Goal: Information Seeking & Learning: Learn about a topic

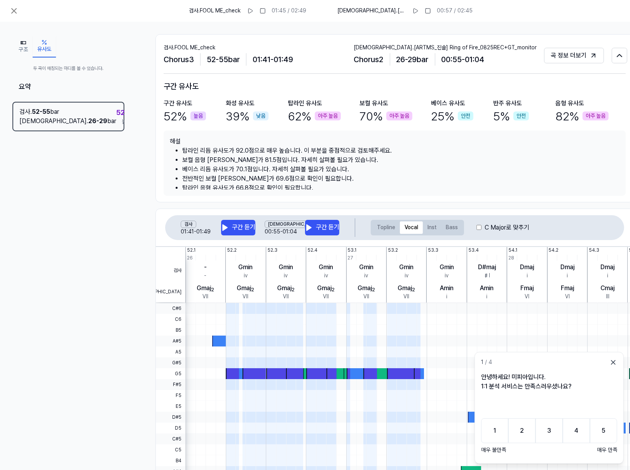
scroll to position [12, 0]
click at [249, 270] on div "Gmin" at bounding box center [246, 267] width 14 height 9
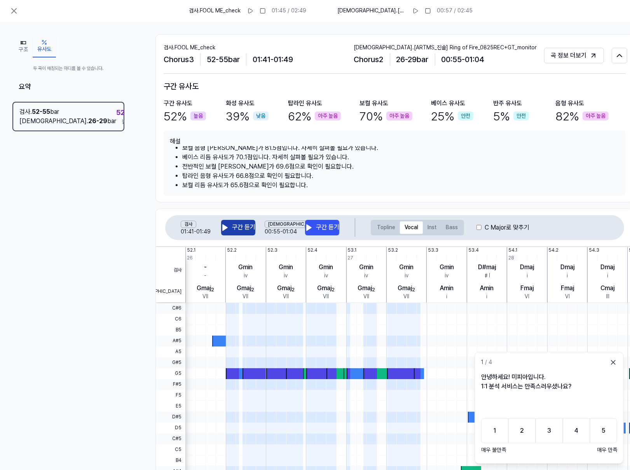
click at [222, 225] on icon at bounding box center [225, 228] width 8 height 8
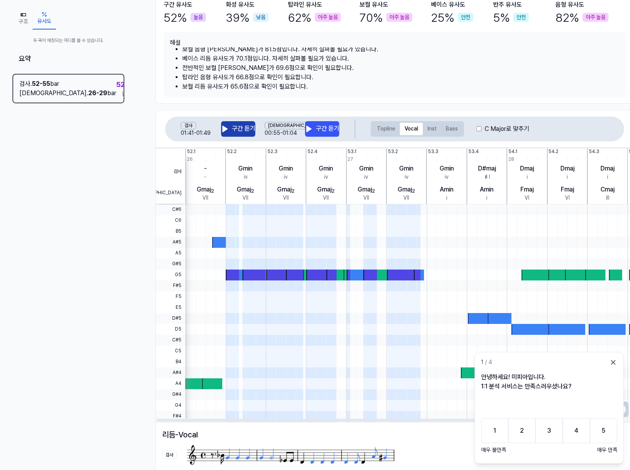
scroll to position [0, 0]
click at [253, 168] on div "Gmin iv" at bounding box center [245, 172] width 40 height 21
click at [252, 167] on div "Gmin iv" at bounding box center [245, 172] width 40 height 21
click at [444, 127] on button "Bass" at bounding box center [451, 129] width 21 height 12
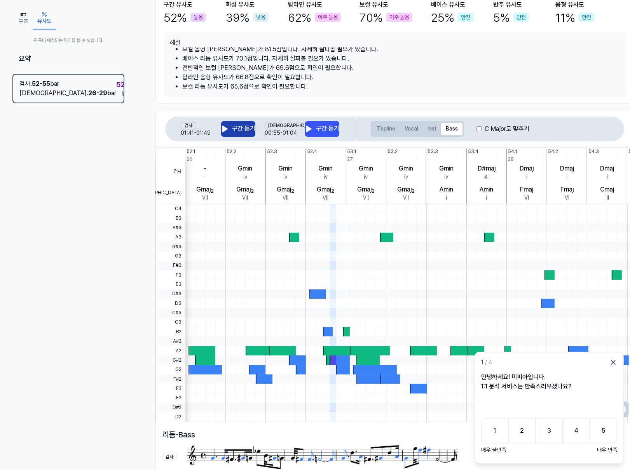
click at [249, 131] on button "구간 듣기" at bounding box center [238, 129] width 34 height 16
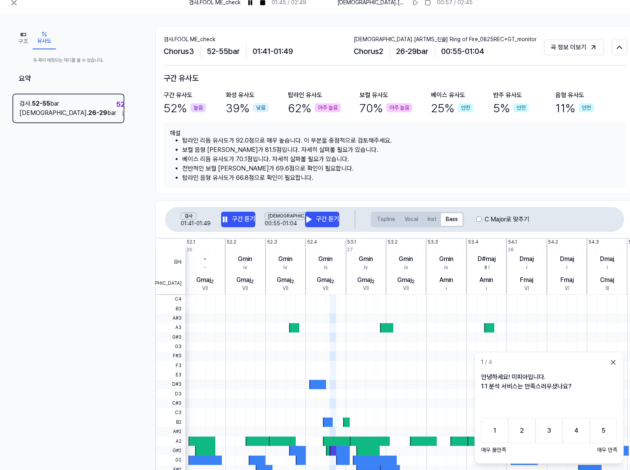
scroll to position [128, 0]
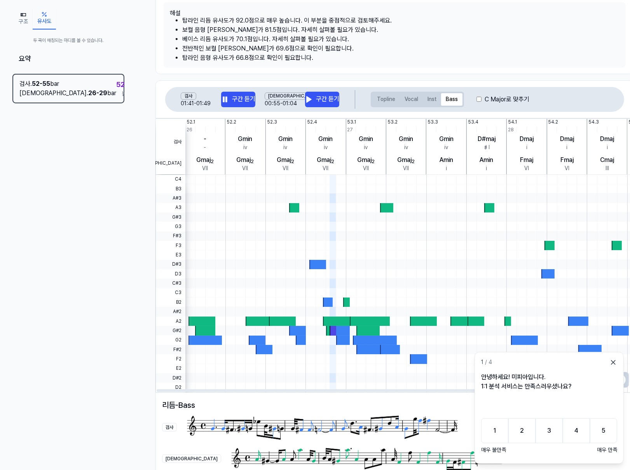
click at [220, 161] on div "Gmaj 2 VII" at bounding box center [205, 164] width 40 height 21
click at [384, 102] on button "Topline" at bounding box center [386, 99] width 28 height 12
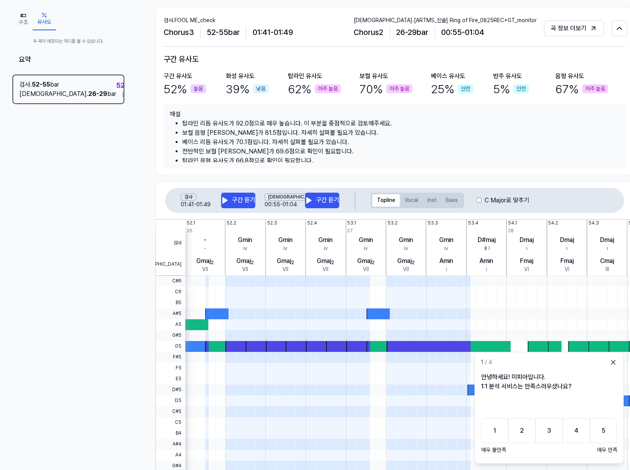
scroll to position [0, 0]
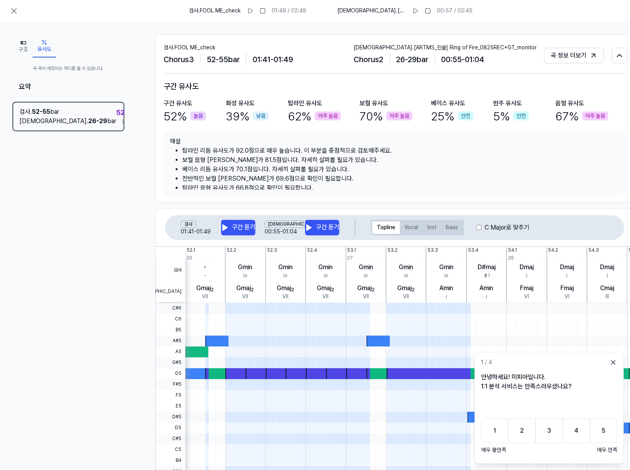
click at [28, 41] on button "구조" at bounding box center [23, 47] width 19 height 22
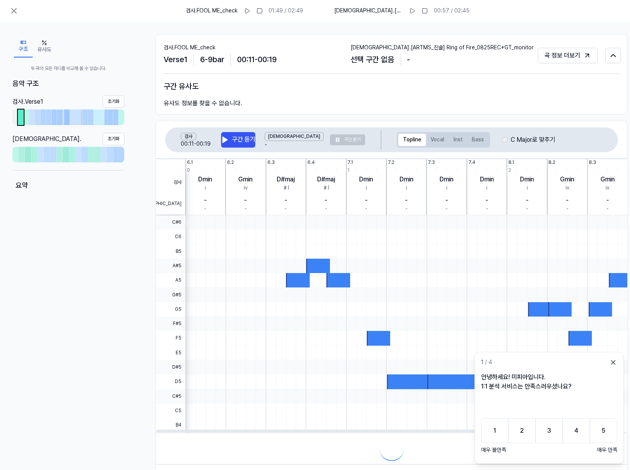
click at [264, 240] on div at bounding box center [506, 237] width 642 height 14
drag, startPoint x: 26, startPoint y: 114, endPoint x: 31, endPoint y: 115, distance: 6.0
click at [26, 114] on div at bounding box center [26, 118] width 5 height 16
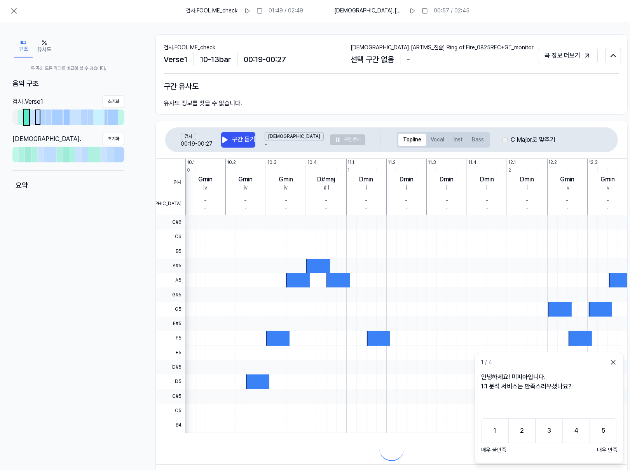
click at [36, 116] on div at bounding box center [38, 117] width 4 height 14
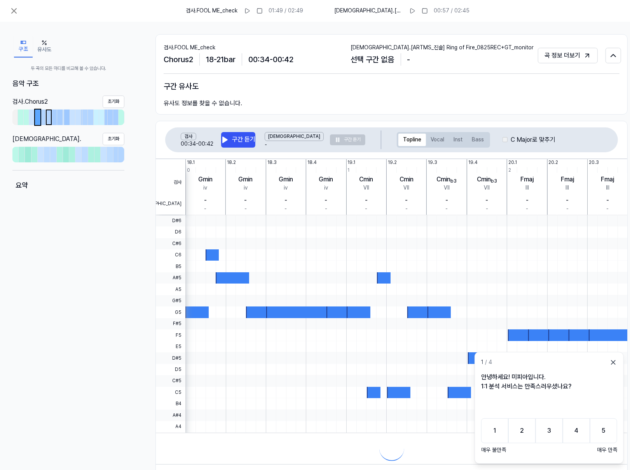
click at [47, 119] on div at bounding box center [49, 117] width 4 height 14
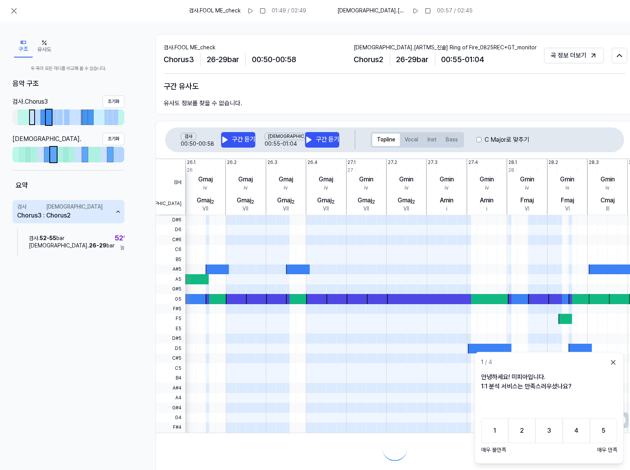
click at [33, 118] on div at bounding box center [32, 117] width 4 height 14
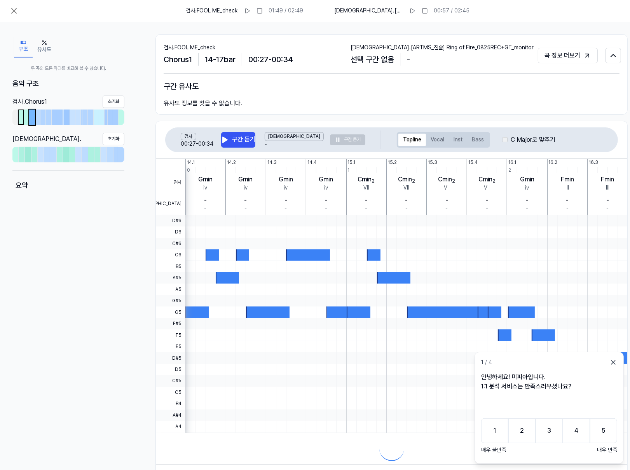
click at [21, 119] on div at bounding box center [21, 117] width 4 height 14
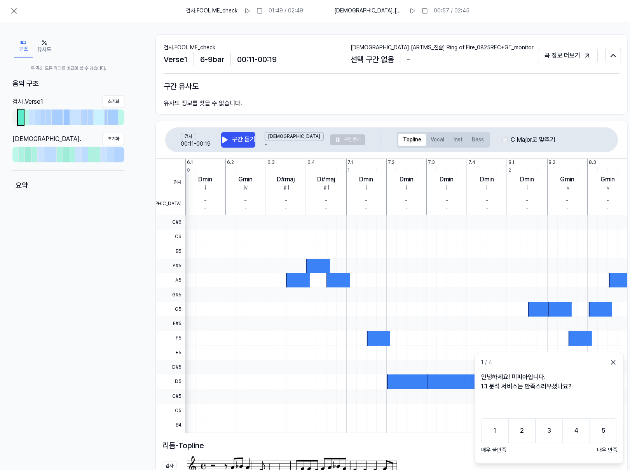
click at [18, 118] on div at bounding box center [20, 118] width 5 height 16
click at [17, 118] on div at bounding box center [14, 118] width 5 height 16
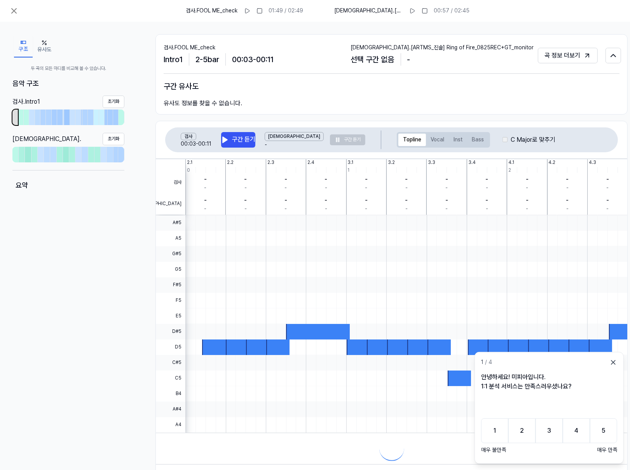
click at [16, 118] on div at bounding box center [14, 118] width 5 height 16
click at [225, 138] on icon at bounding box center [225, 140] width 8 height 8
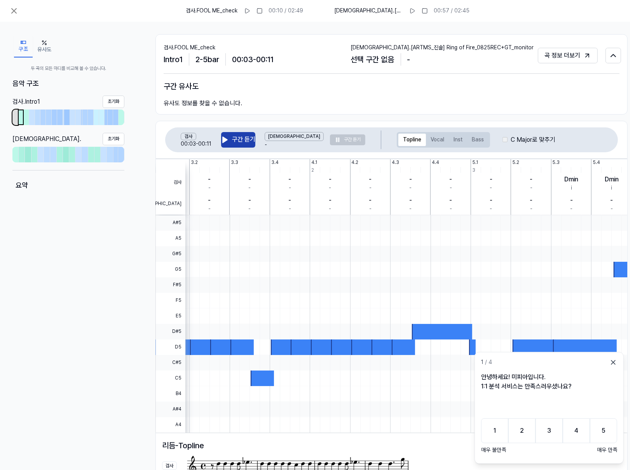
click at [21, 122] on div at bounding box center [21, 117] width 4 height 14
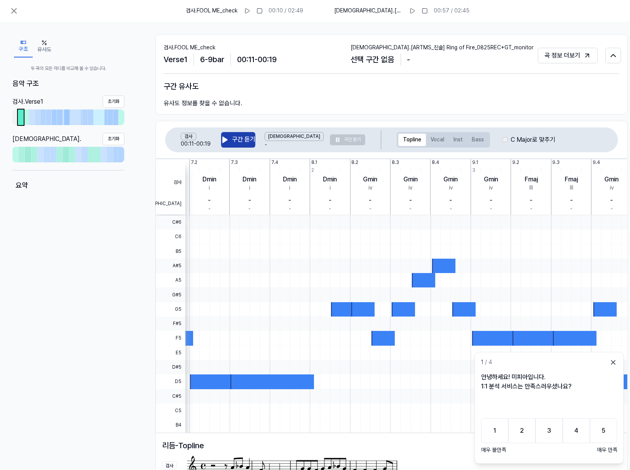
click at [223, 139] on icon at bounding box center [225, 140] width 5 height 6
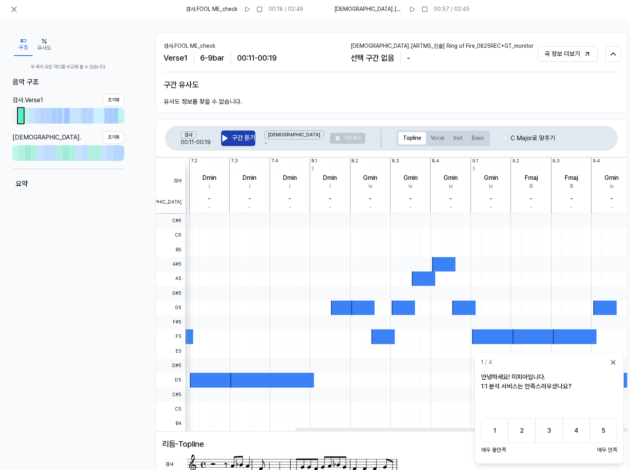
scroll to position [2, 0]
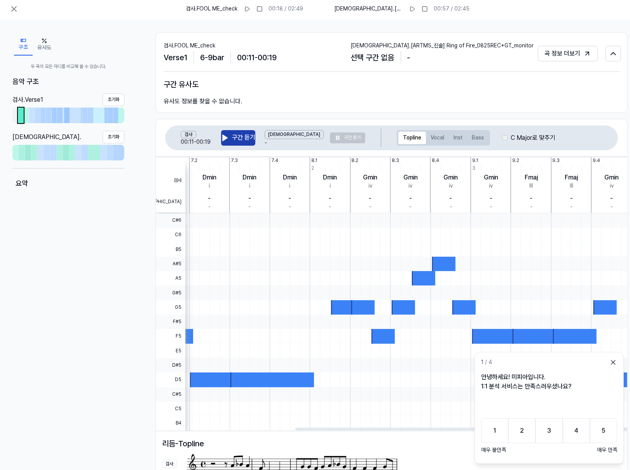
click at [315, 84] on div "구간 유사도" at bounding box center [392, 84] width 456 height 12
